Goal: Task Accomplishment & Management: Manage account settings

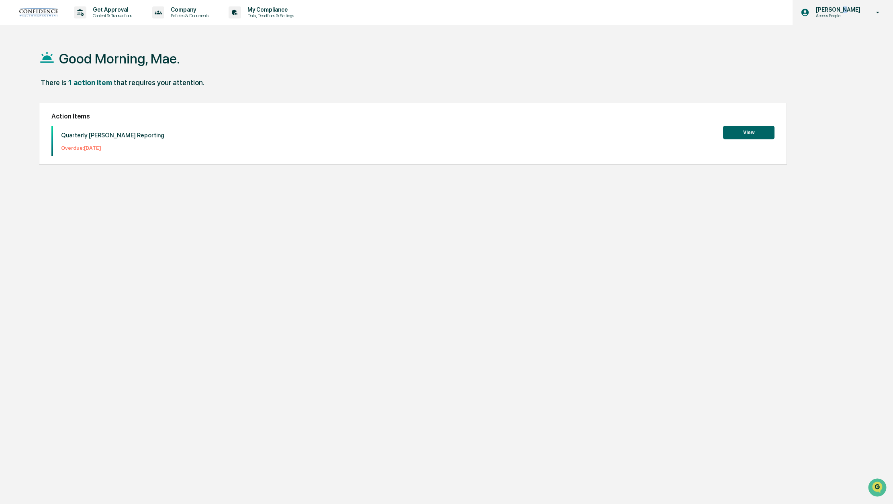
click at [853, 8] on p "[PERSON_NAME]" at bounding box center [837, 9] width 55 height 6
click at [822, 39] on li "Switch to Admin view..." at bounding box center [835, 40] width 113 height 15
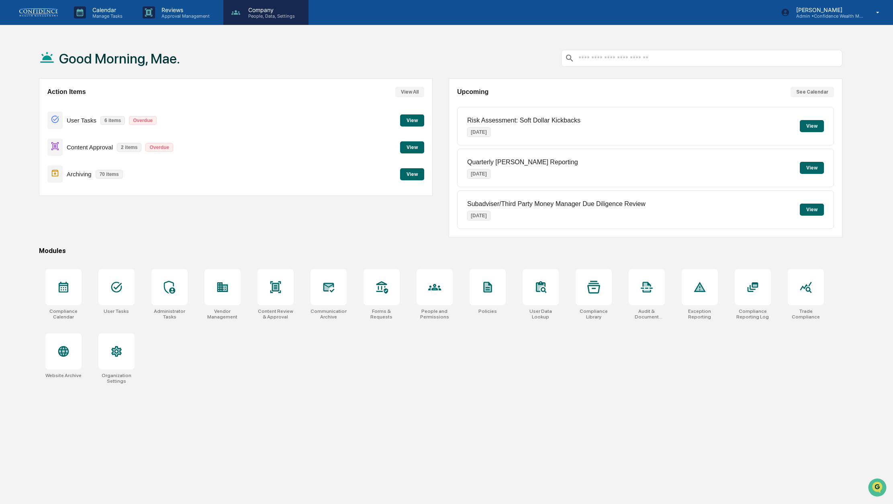
click at [264, 11] on p "Company" at bounding box center [270, 9] width 57 height 7
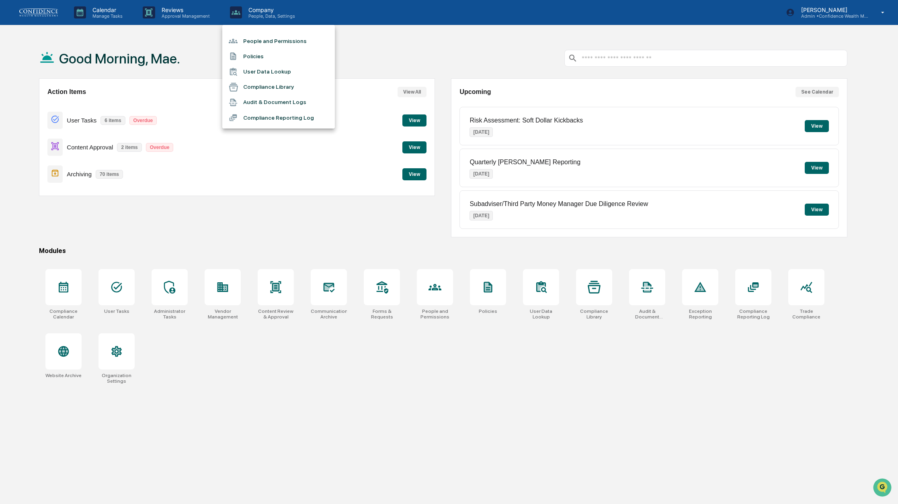
click at [275, 45] on li "People and Permissions" at bounding box center [278, 40] width 113 height 15
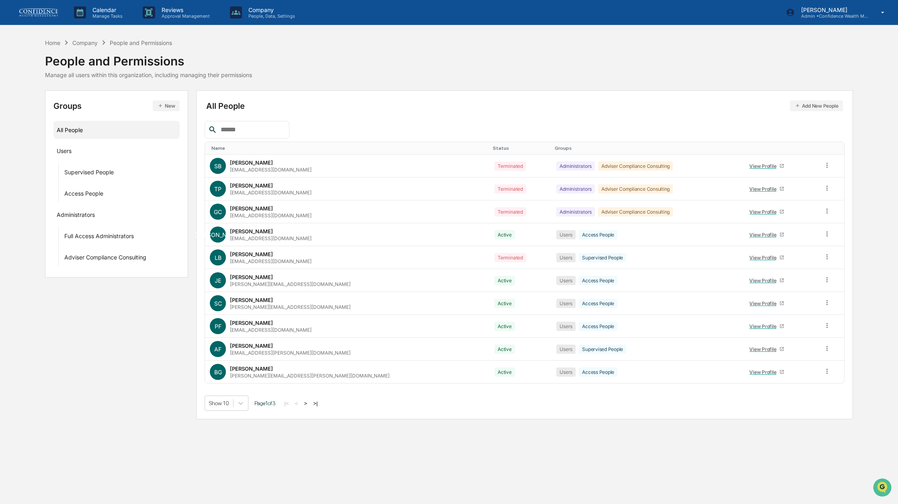
click at [325, 430] on div "Calendar Manage Tasks Reviews Approval Management Company People, Data, Setting…" at bounding box center [449, 252] width 898 height 504
click at [309, 405] on button ">" at bounding box center [305, 403] width 8 height 7
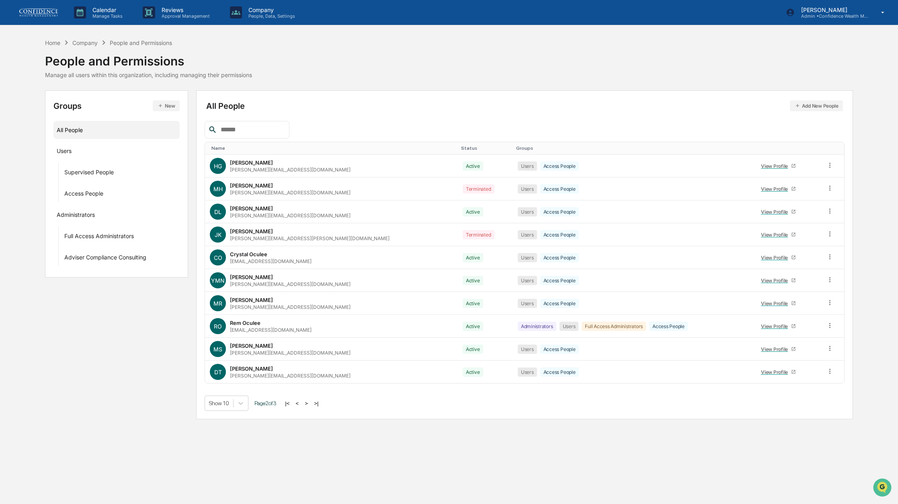
click at [310, 407] on button ">" at bounding box center [306, 403] width 8 height 7
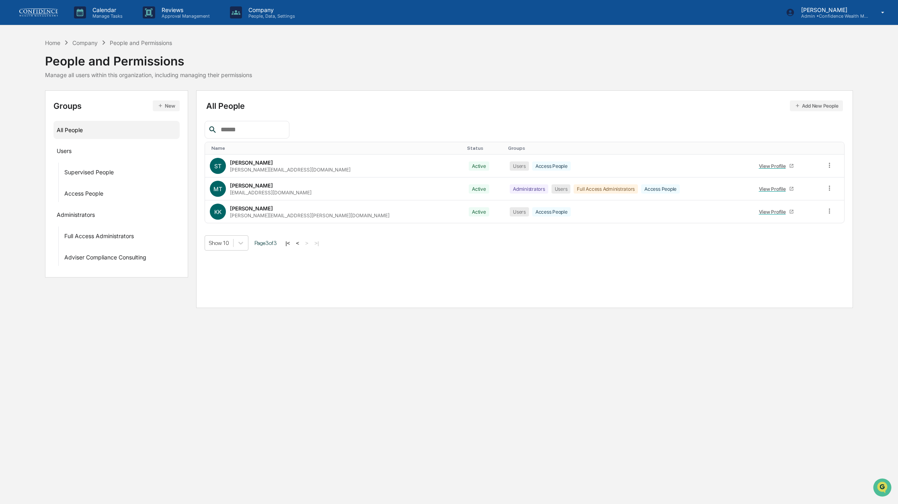
click at [823, 106] on button "Add New People" at bounding box center [816, 105] width 53 height 11
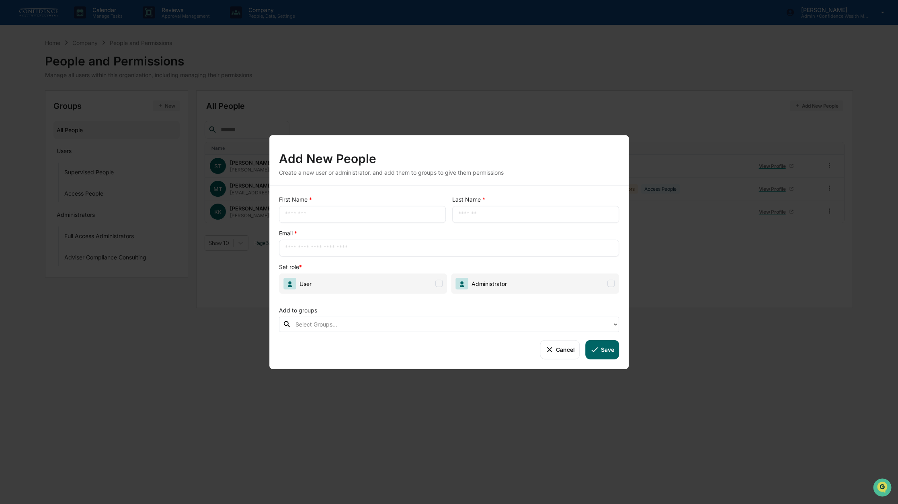
click at [380, 221] on div "​" at bounding box center [362, 214] width 167 height 17
click at [383, 206] on div "​" at bounding box center [362, 214] width 167 height 17
click at [388, 215] on input "text" at bounding box center [362, 214] width 155 height 8
type input "*******"
type input "*****"
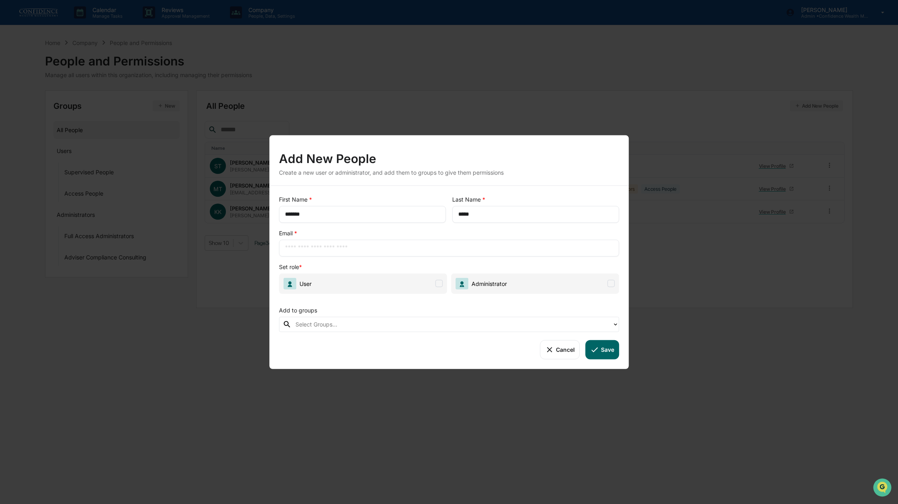
paste input "**********"
type input "**********"
click at [438, 287] on span "User" at bounding box center [363, 283] width 168 height 20
click at [371, 317] on div "Select Groups..." at bounding box center [449, 324] width 340 height 15
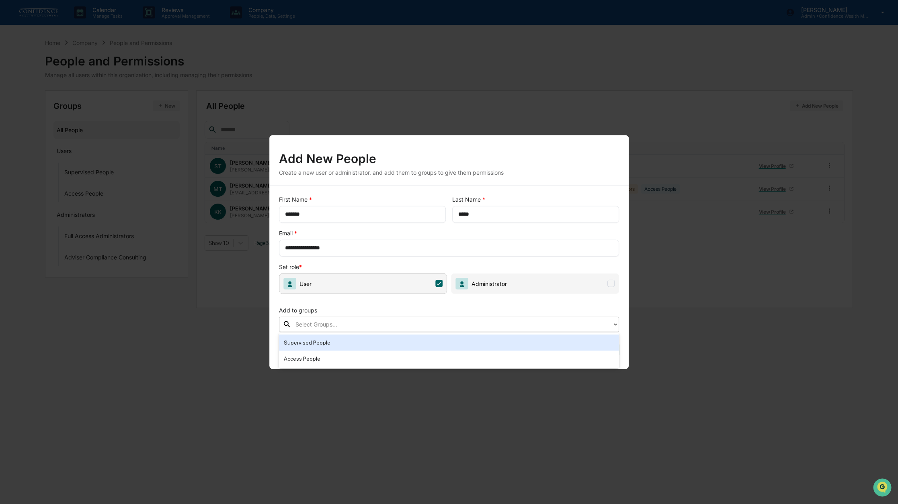
click at [362, 343] on div "Supervised People" at bounding box center [449, 343] width 330 height 10
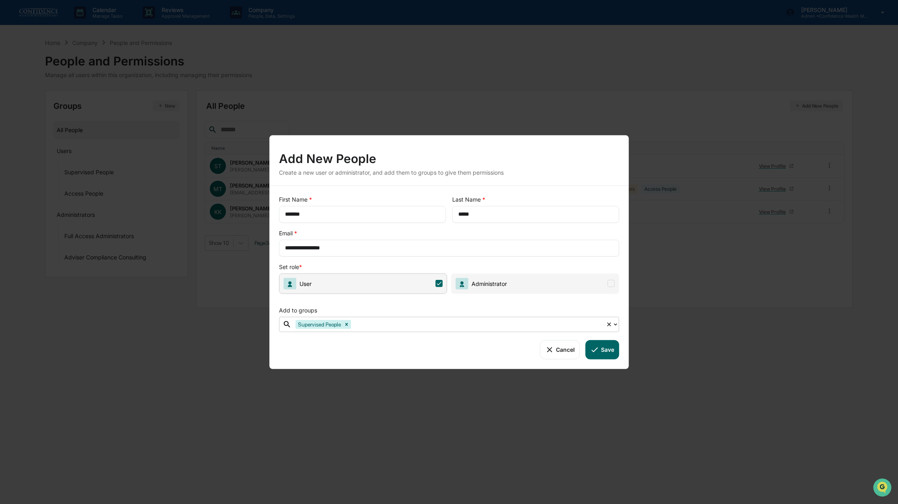
click at [610, 323] on icon at bounding box center [609, 324] width 6 height 6
click at [596, 351] on icon at bounding box center [594, 349] width 9 height 9
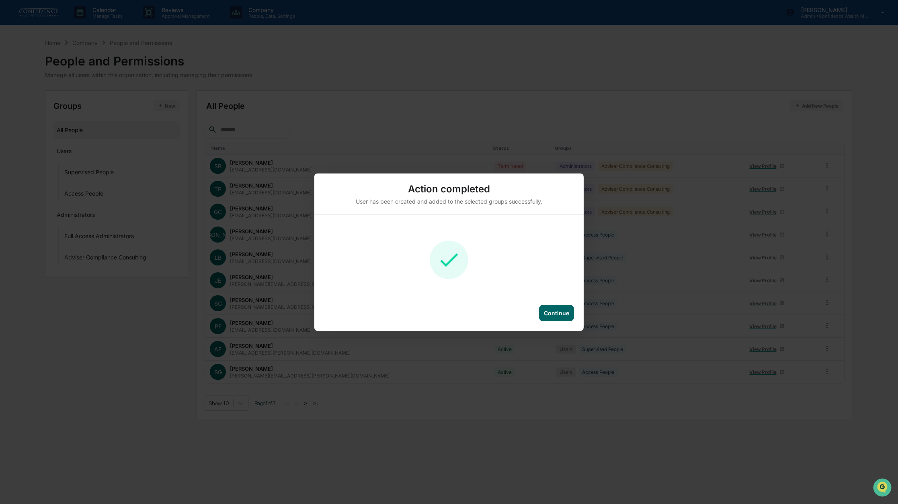
click at [549, 316] on div "Continue" at bounding box center [556, 313] width 25 height 7
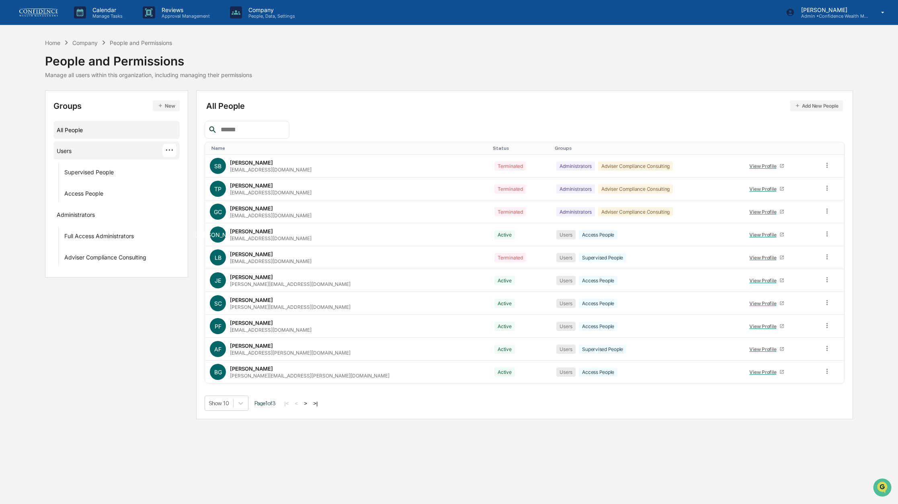
click at [117, 154] on div "Users ···" at bounding box center [117, 150] width 120 height 13
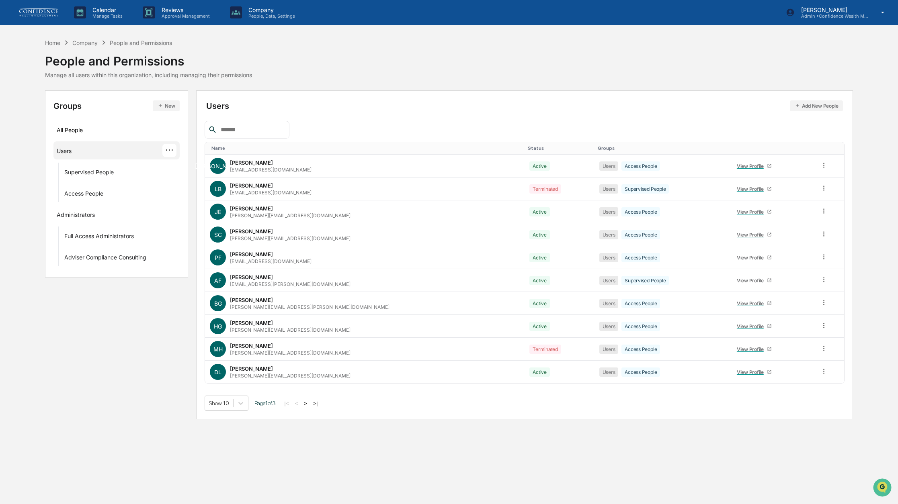
click at [309, 407] on button ">" at bounding box center [305, 403] width 8 height 7
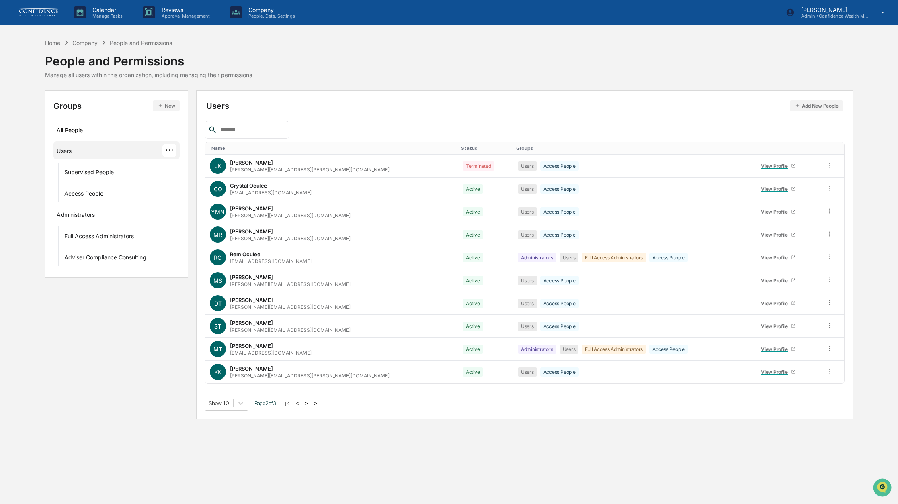
click at [310, 407] on button ">" at bounding box center [306, 403] width 8 height 7
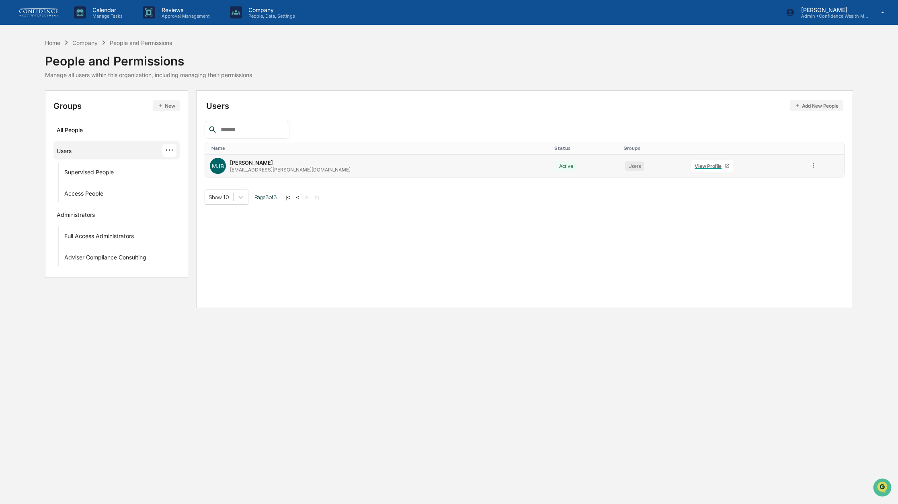
click at [809, 165] on icon at bounding box center [813, 166] width 8 height 8
click at [788, 184] on div "Groups & Permissions" at bounding box center [777, 178] width 80 height 16
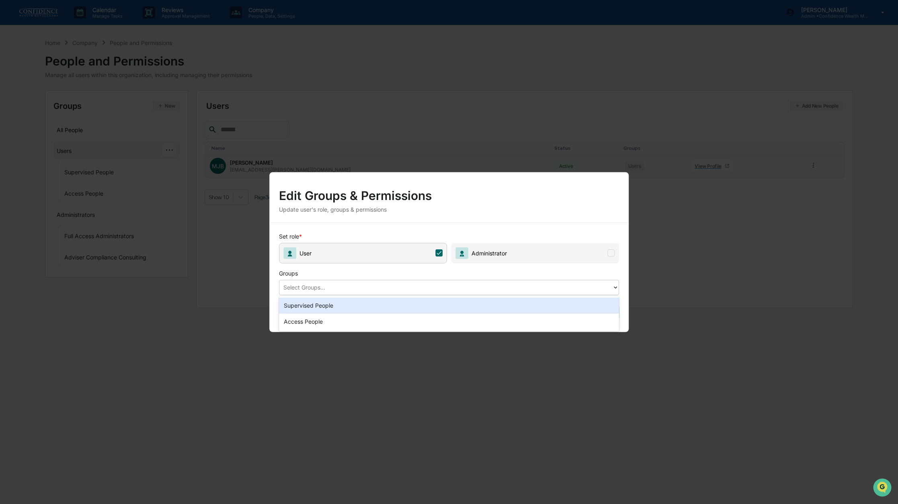
click at [344, 287] on div at bounding box center [445, 287] width 325 height 9
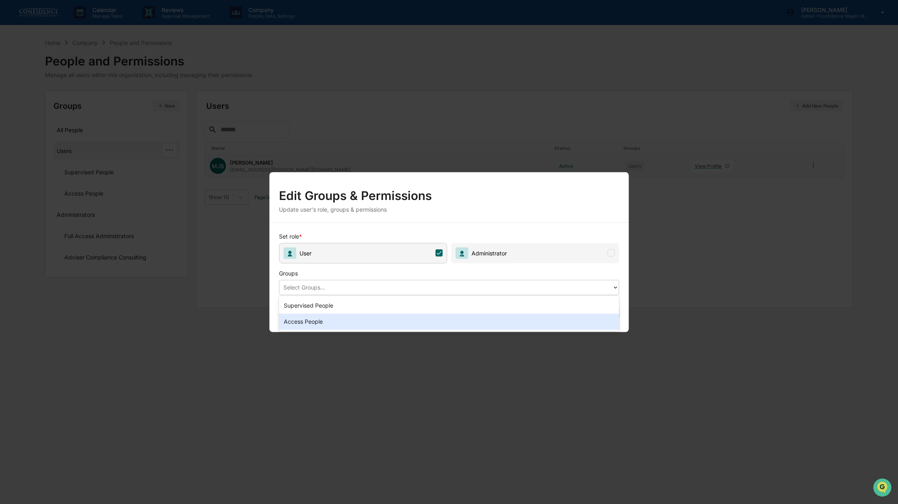
click at [328, 319] on div "Access People" at bounding box center [449, 322] width 340 height 16
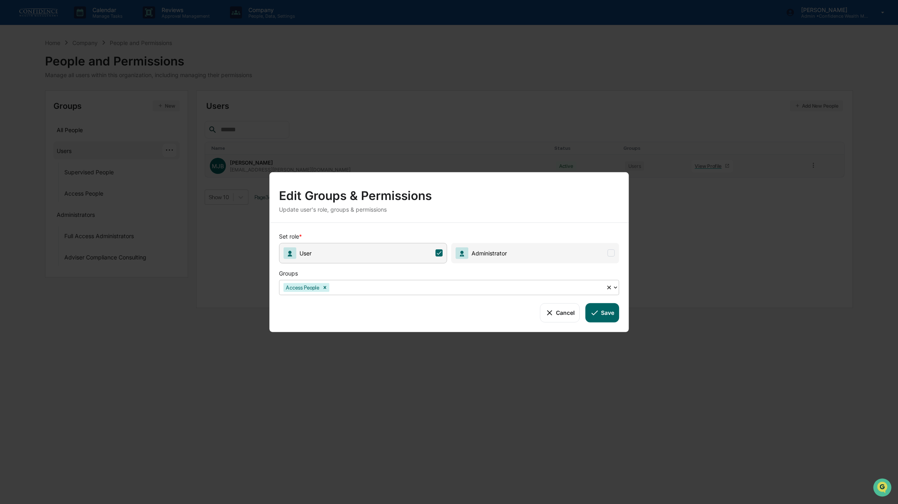
click at [595, 312] on icon at bounding box center [595, 313] width 6 height 5
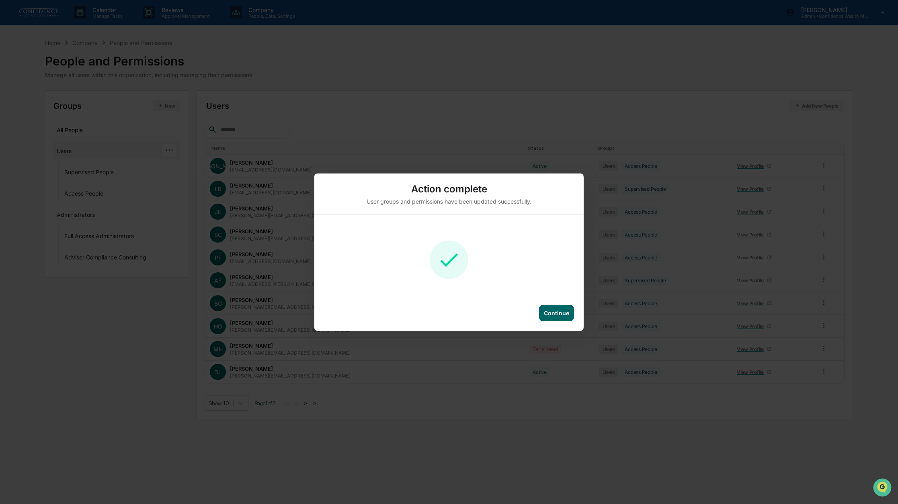
click at [556, 312] on div "Continue" at bounding box center [556, 313] width 25 height 7
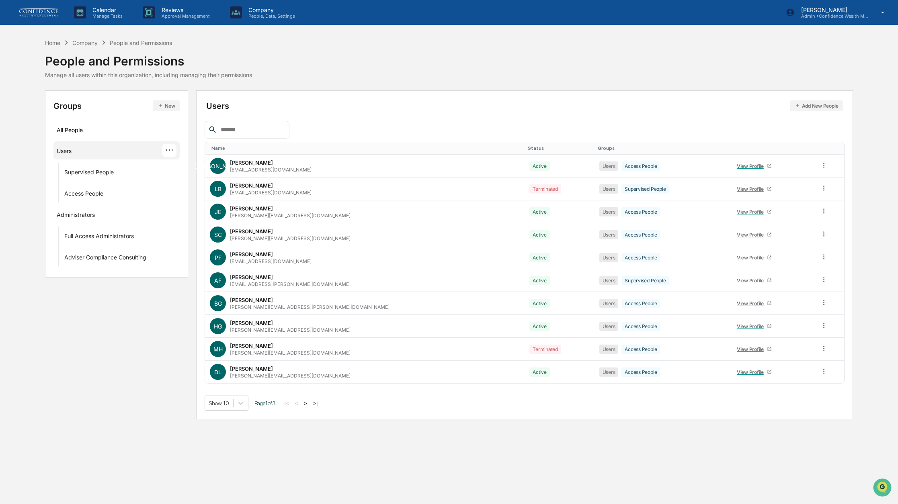
click at [309, 406] on button ">" at bounding box center [305, 403] width 8 height 7
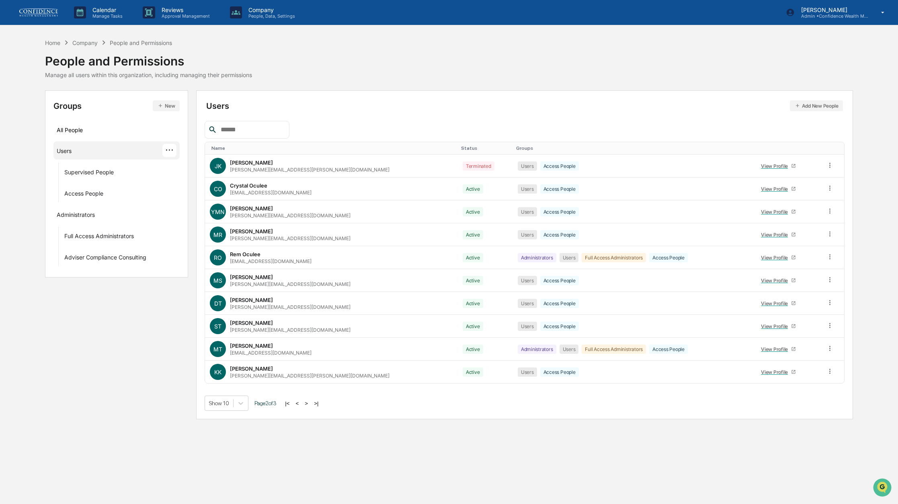
click at [310, 407] on button ">" at bounding box center [306, 403] width 8 height 7
